Goal: Task Accomplishment & Management: Manage account settings

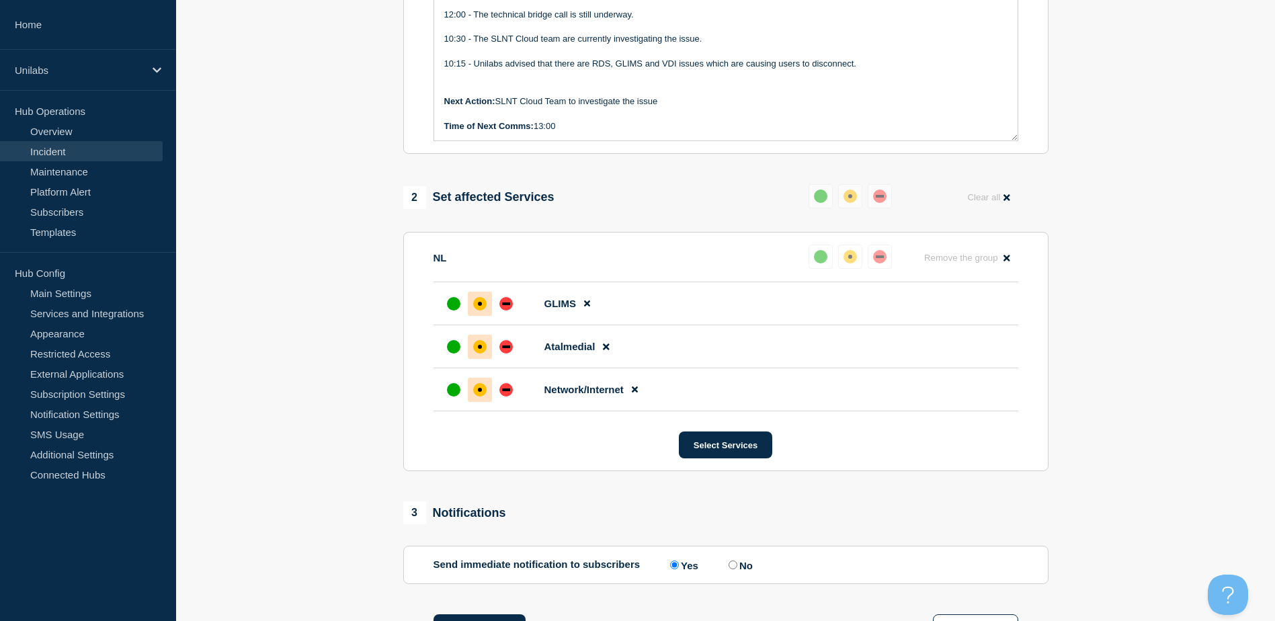
scroll to position [202, 0]
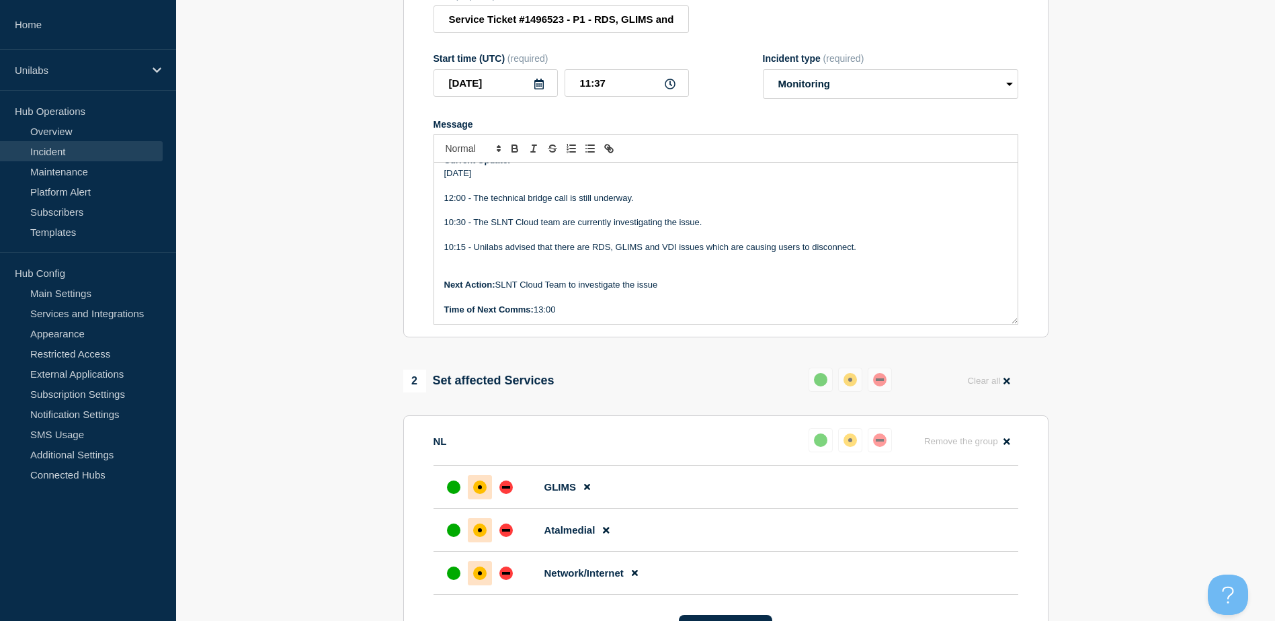
click at [603, 377] on div "2 Set affected Services Reset Clear all" at bounding box center [725, 381] width 645 height 26
drag, startPoint x: 562, startPoint y: 316, endPoint x: 538, endPoint y: 316, distance: 24.2
click at [538, 316] on p "Time of Next Comms: 13:00" at bounding box center [725, 310] width 563 height 12
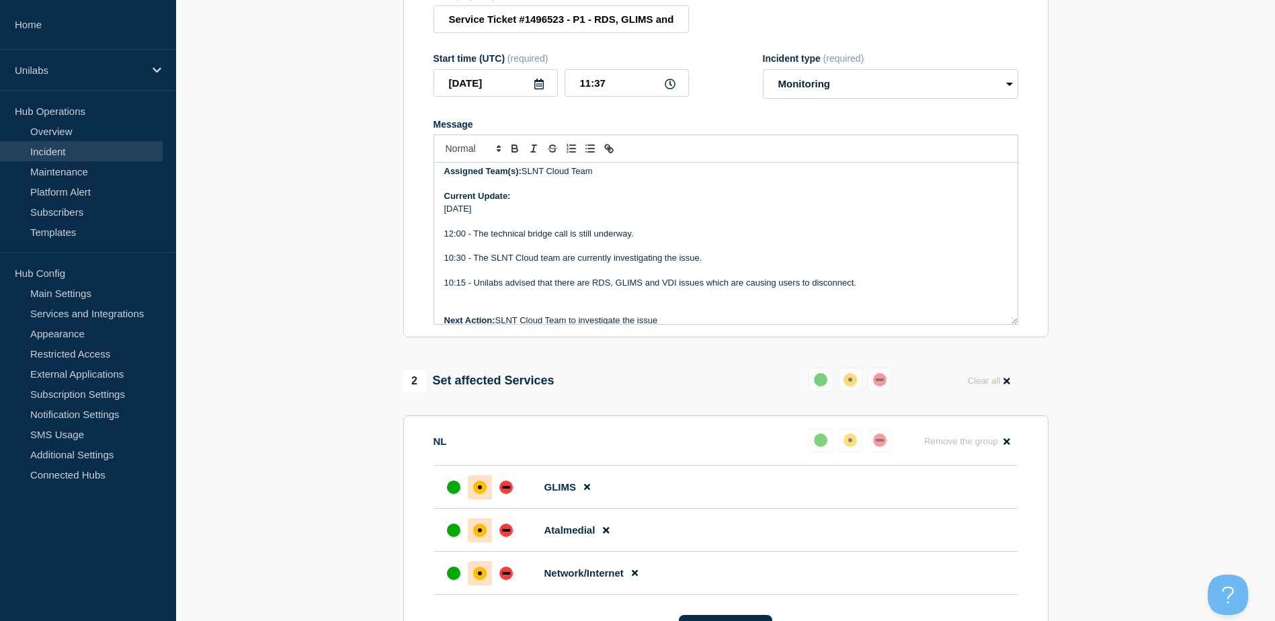
scroll to position [264, 0]
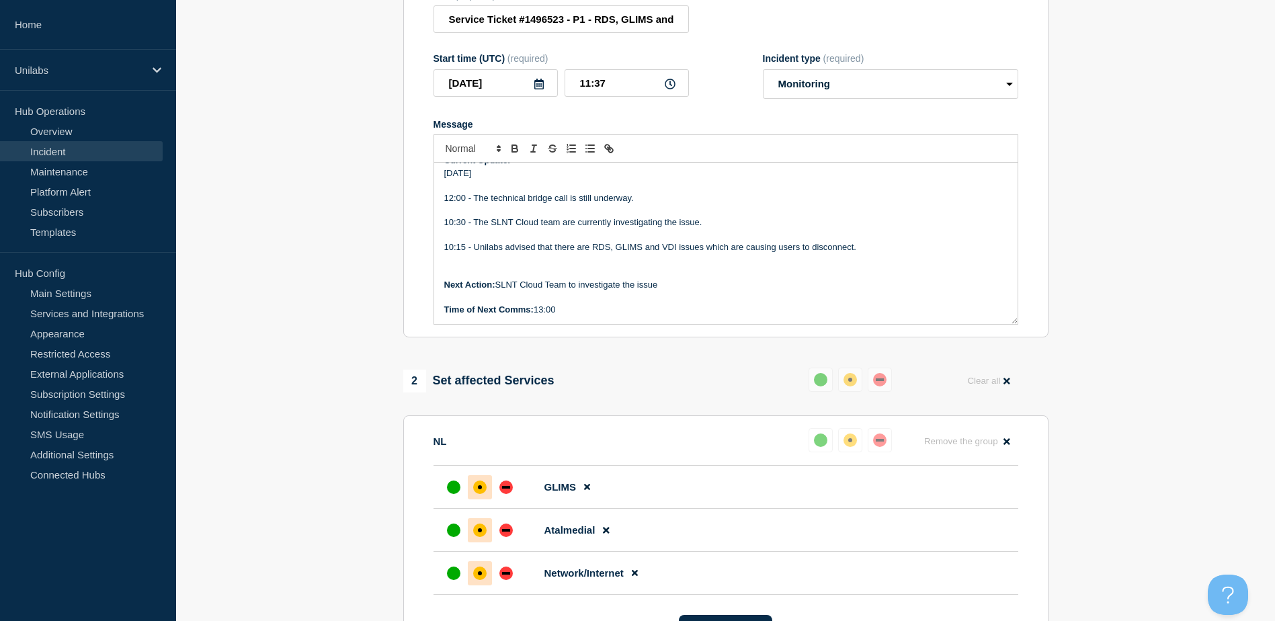
click at [507, 179] on p "[DATE]" at bounding box center [725, 173] width 563 height 12
click at [631, 301] on p "Message" at bounding box center [725, 297] width 563 height 12
click at [538, 188] on p "Message" at bounding box center [725, 185] width 563 height 12
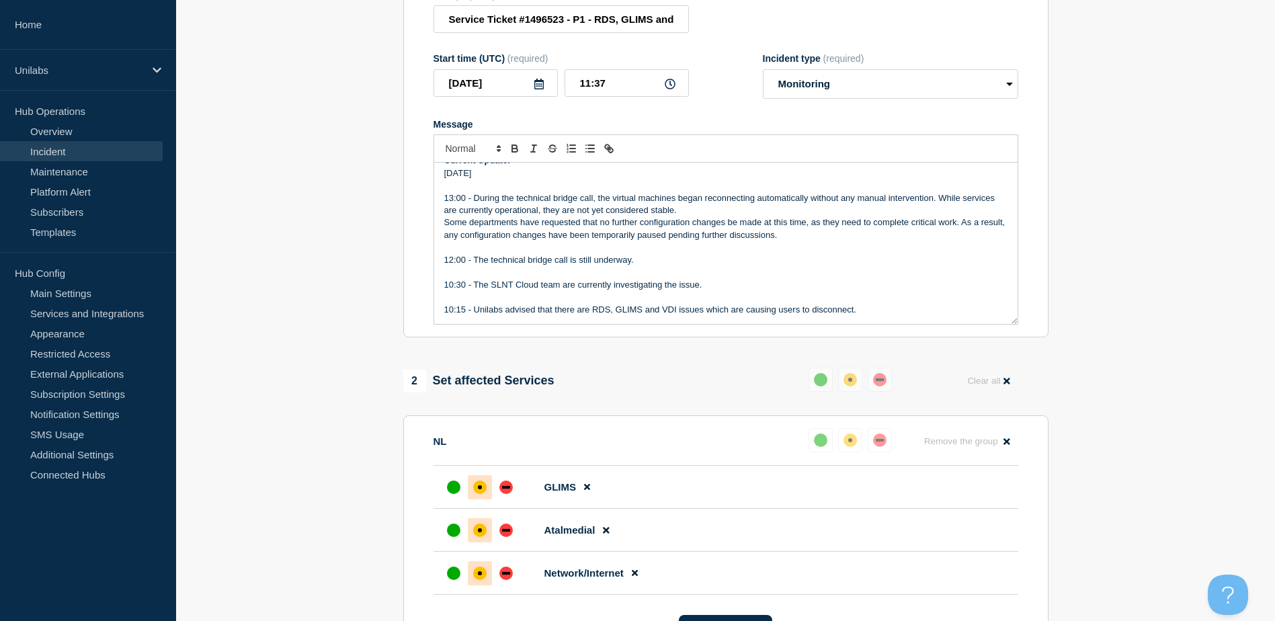
scroll to position [326, 0]
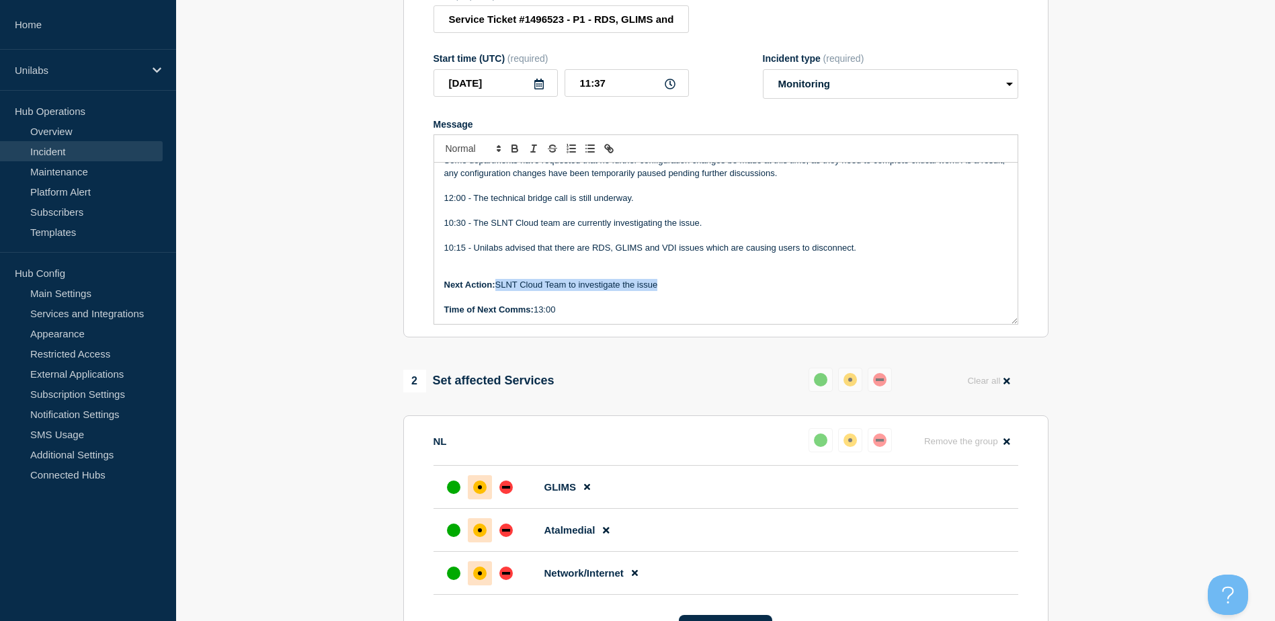
drag, startPoint x: 660, startPoint y: 293, endPoint x: 498, endPoint y: 295, distance: 161.9
click at [498, 291] on p "Next Action: SLNT Cloud Team to investigate the issue" at bounding box center [725, 285] width 563 height 12
drag, startPoint x: 560, startPoint y: 318, endPoint x: 538, endPoint y: 321, distance: 21.8
click at [538, 316] on p "Time of Next Comms: 13:00" at bounding box center [725, 310] width 563 height 12
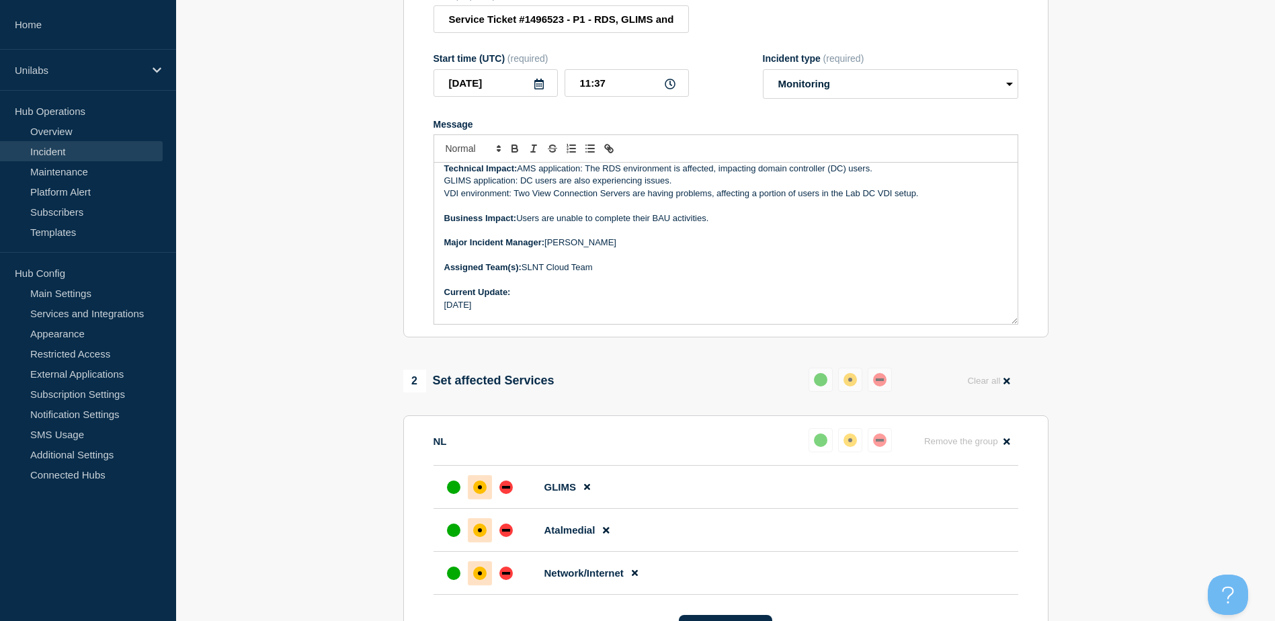
scroll to position [134, 0]
click at [568, 279] on div "Incident Number: #1496523 Customer/Business Area Affected: Unilabs [GEOGRAPHIC_…" at bounding box center [725, 243] width 583 height 161
drag, startPoint x: 568, startPoint y: 279, endPoint x: 544, endPoint y: 270, distance: 25.7
click at [544, 269] on p "Assigned Team(s): SLNT Cloud Team" at bounding box center [725, 265] width 563 height 12
click at [544, 271] on p "Assigned Team(s): SLNT Cloud Team" at bounding box center [725, 265] width 563 height 12
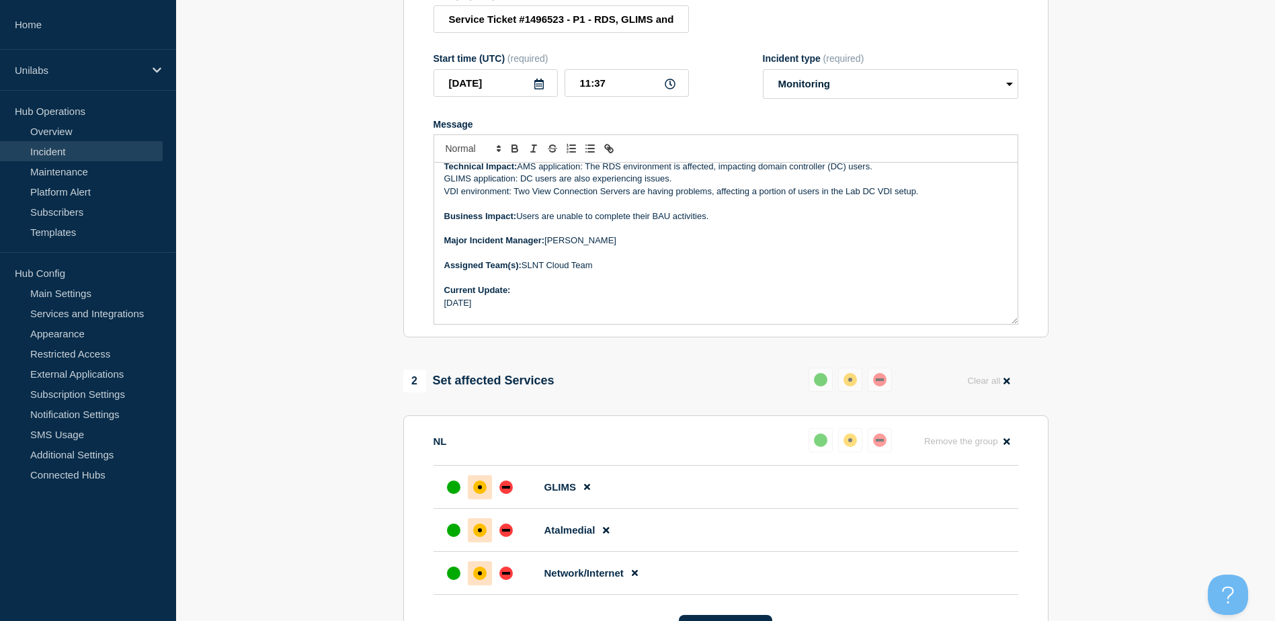
copy div "Incident Number: #1496523 Customer/Business Area Affected: Unilabs [GEOGRAPHIC_…"
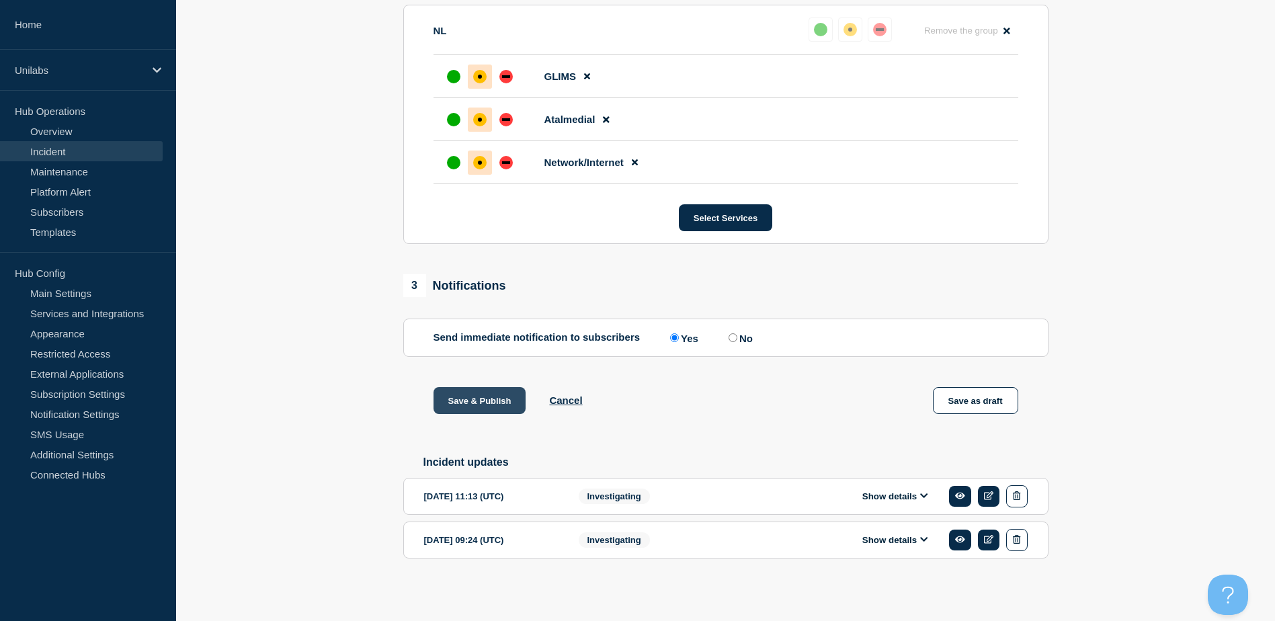
click at [493, 397] on button "Save & Publish" at bounding box center [479, 400] width 93 height 27
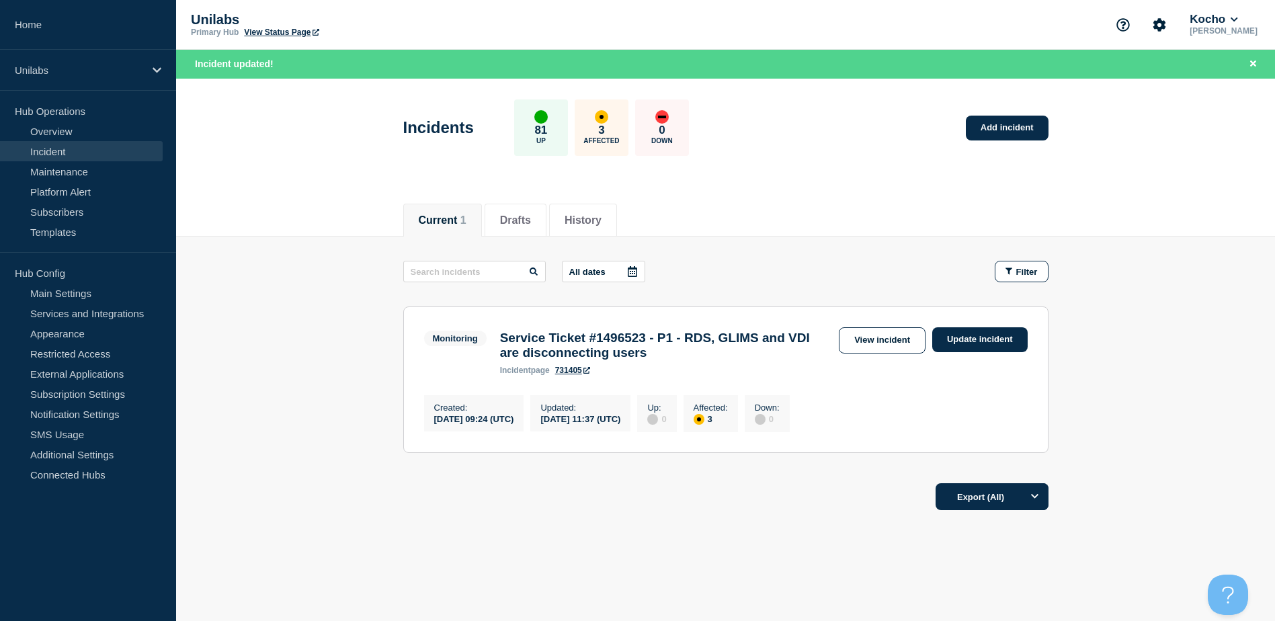
click at [844, 273] on div "All dates Filter" at bounding box center [725, 272] width 645 height 22
